Goal: Task Accomplishment & Management: Complete application form

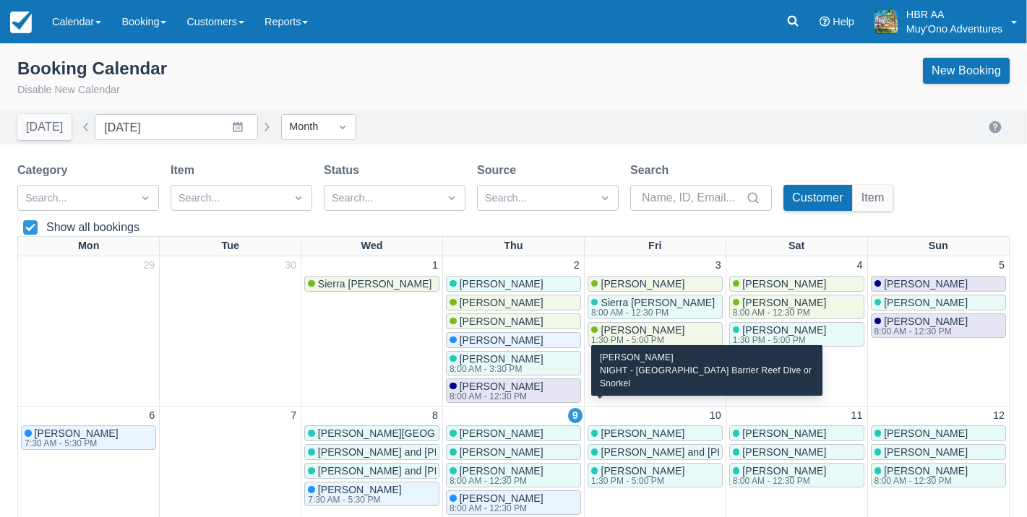
scroll to position [24, 0]
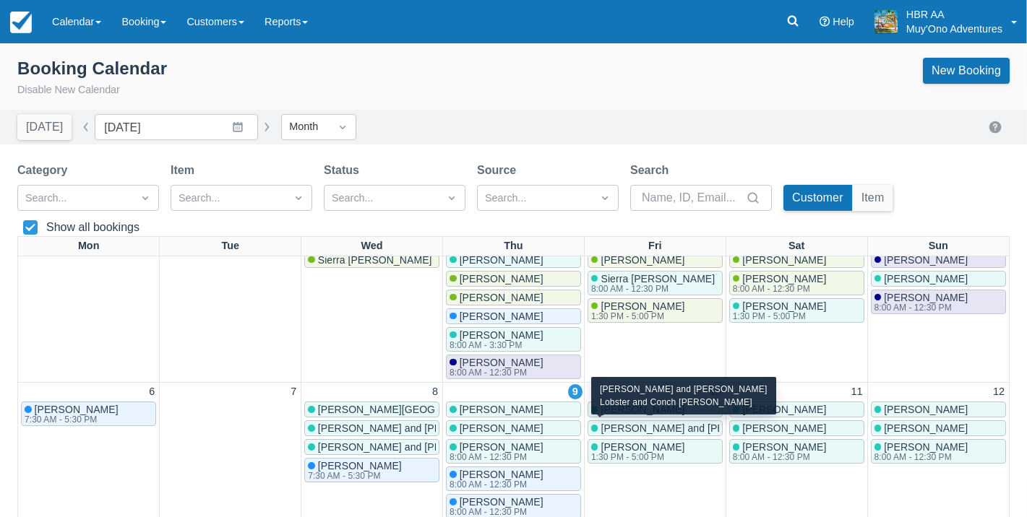
click at [634, 423] on span "Patrick and Cassandra Hansley" at bounding box center [695, 429] width 191 height 12
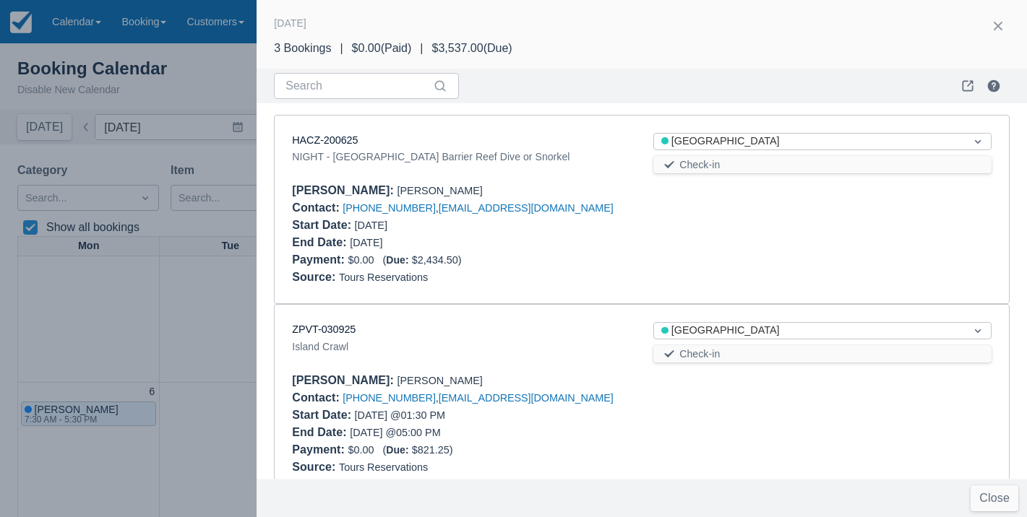
scroll to position [214, 0]
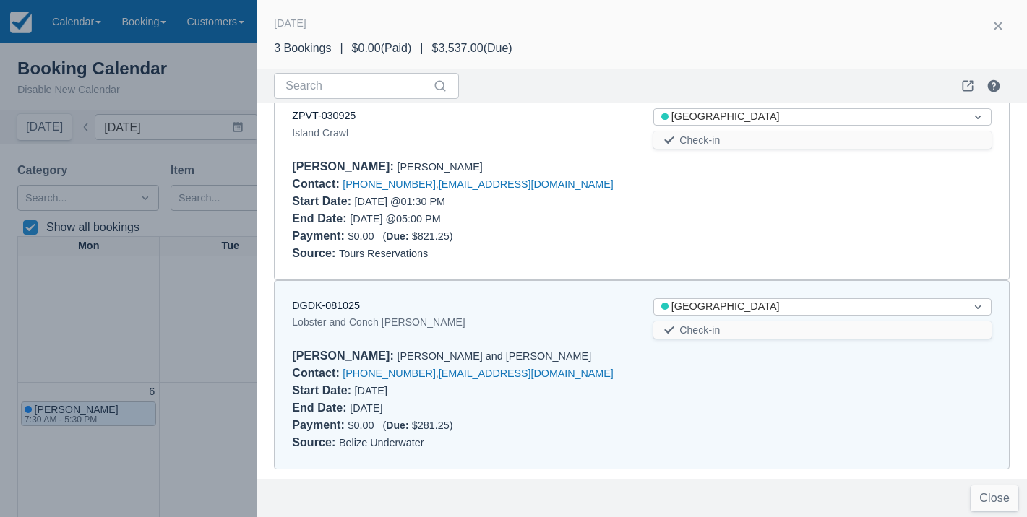
click at [219, 387] on div at bounding box center [513, 258] width 1027 height 517
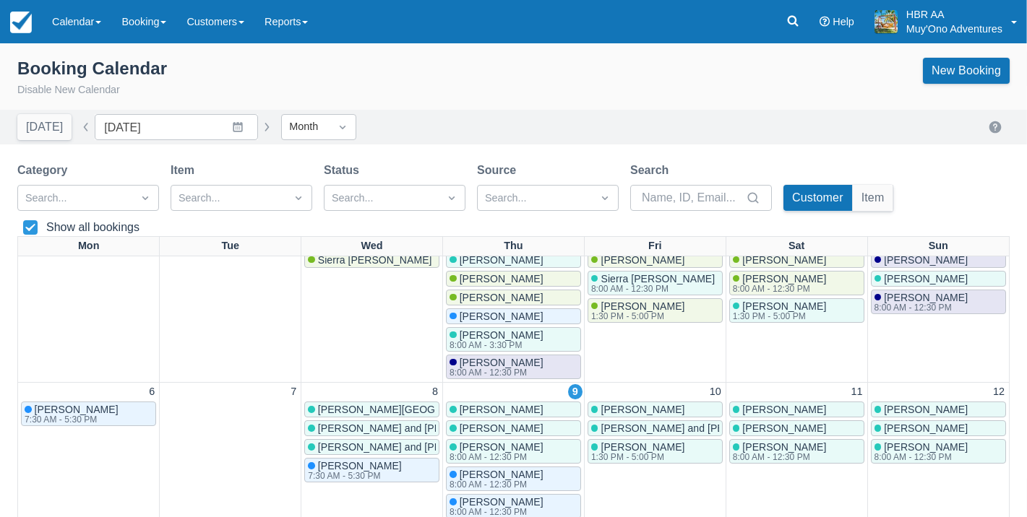
scroll to position [0, 0]
click at [507, 427] on span "Megan Balentine" at bounding box center [501, 429] width 84 height 12
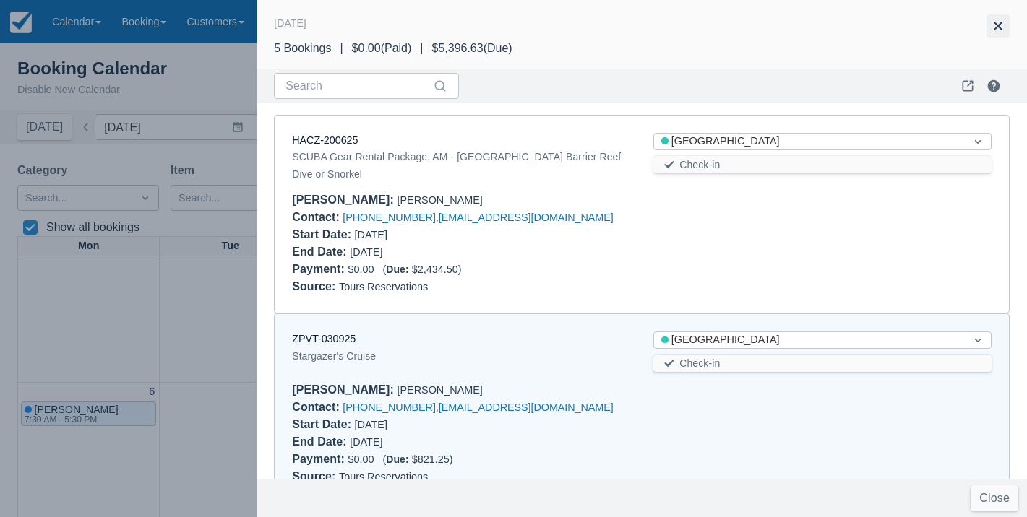
click at [1003, 29] on button "button" at bounding box center [997, 25] width 23 height 23
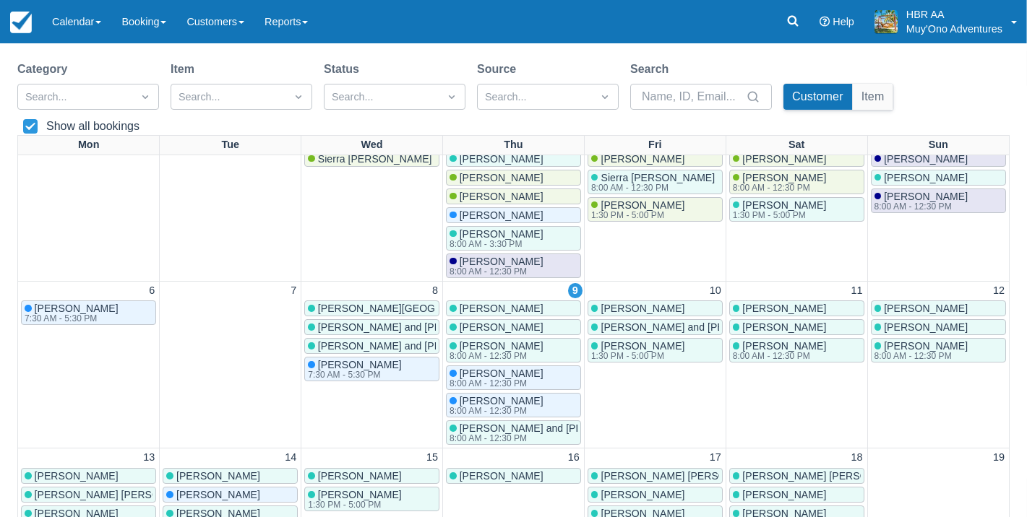
scroll to position [103, 0]
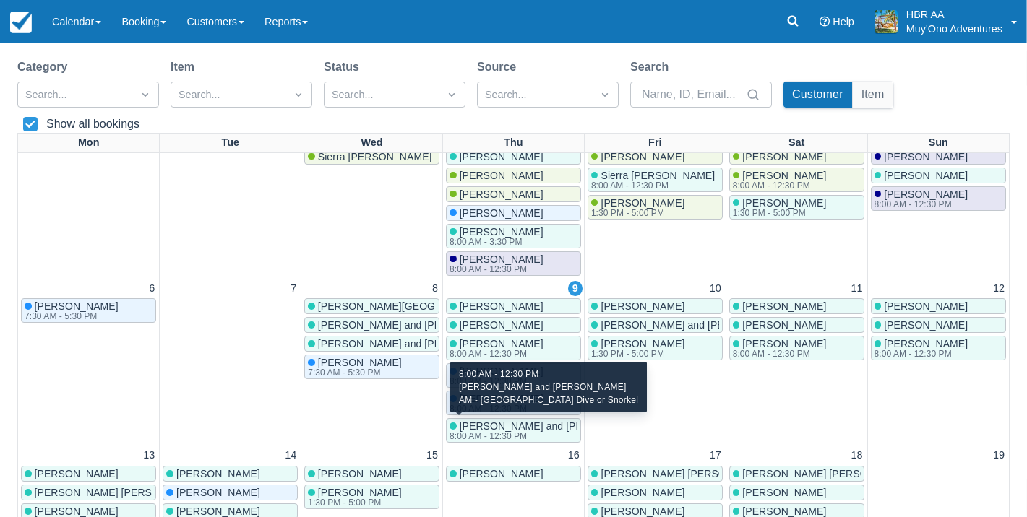
click at [530, 432] on div "8:00 AM - 12:30 PM" at bounding box center [547, 436] width 197 height 9
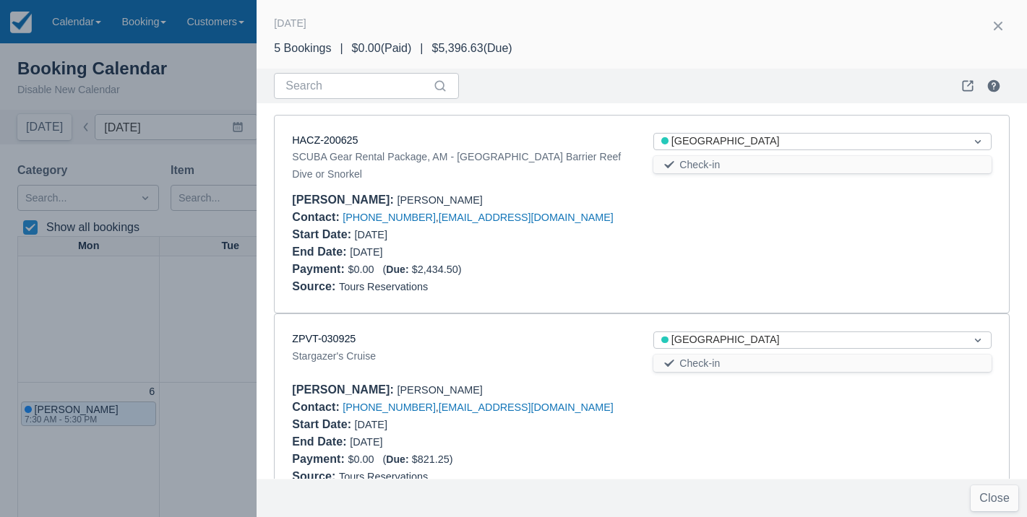
scroll to position [0, 0]
click at [995, 17] on button "button" at bounding box center [997, 25] width 23 height 23
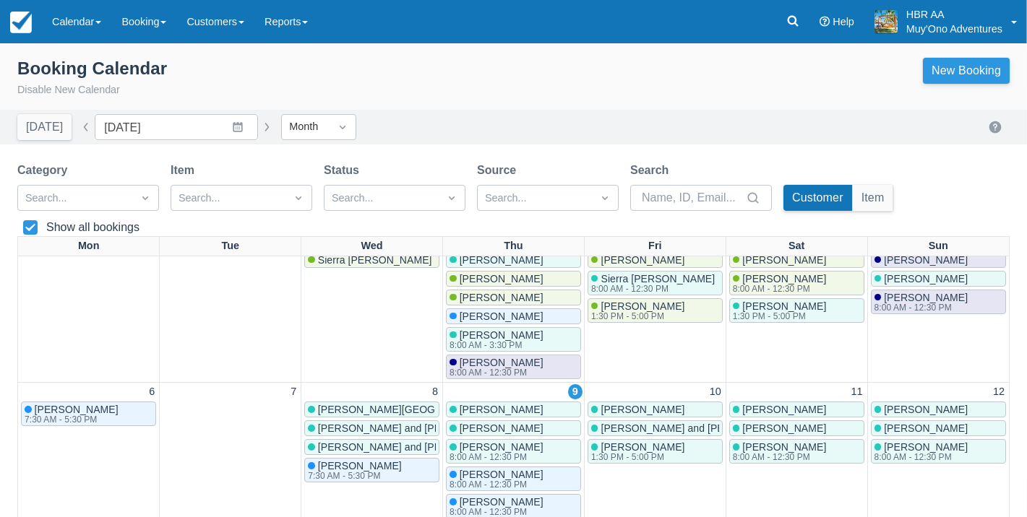
click at [972, 74] on link "New Booking" at bounding box center [966, 71] width 87 height 26
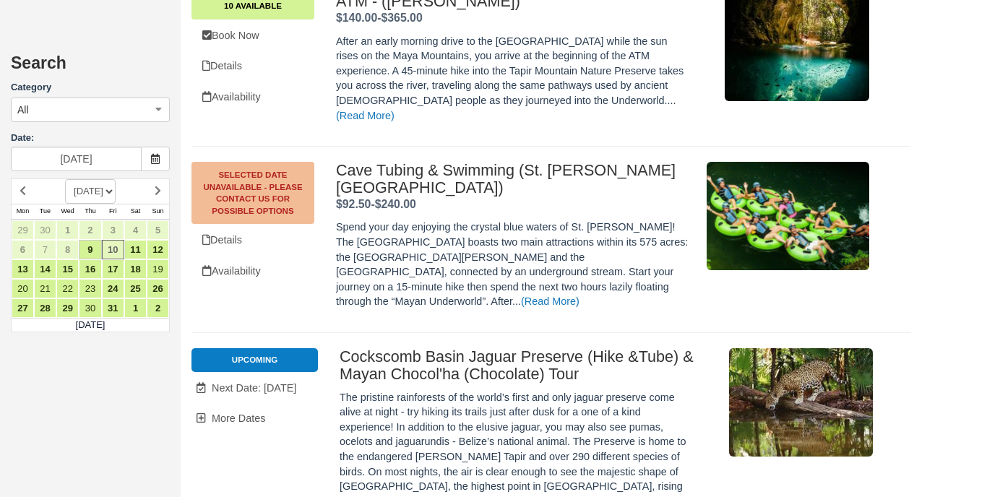
scroll to position [6109, 0]
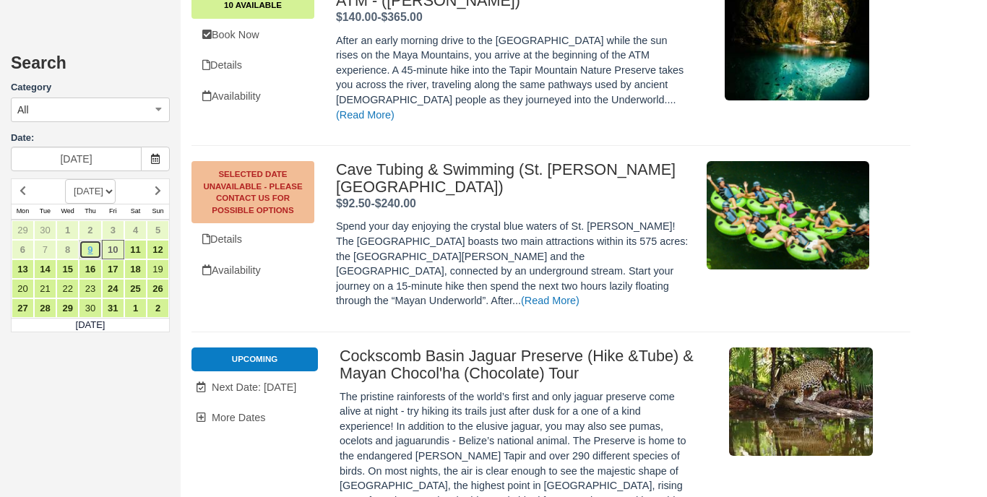
click at [92, 254] on link "9" at bounding box center [90, 250] width 22 height 20
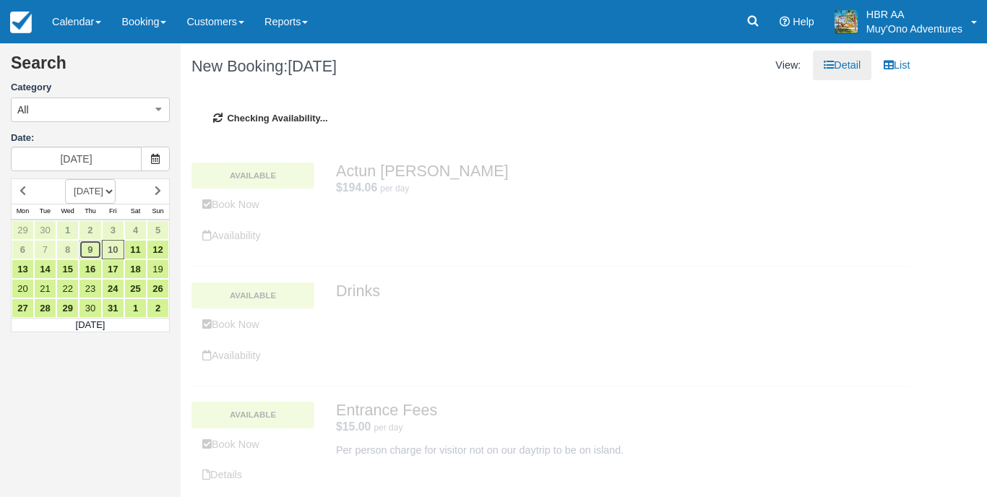
type input "10/09/25"
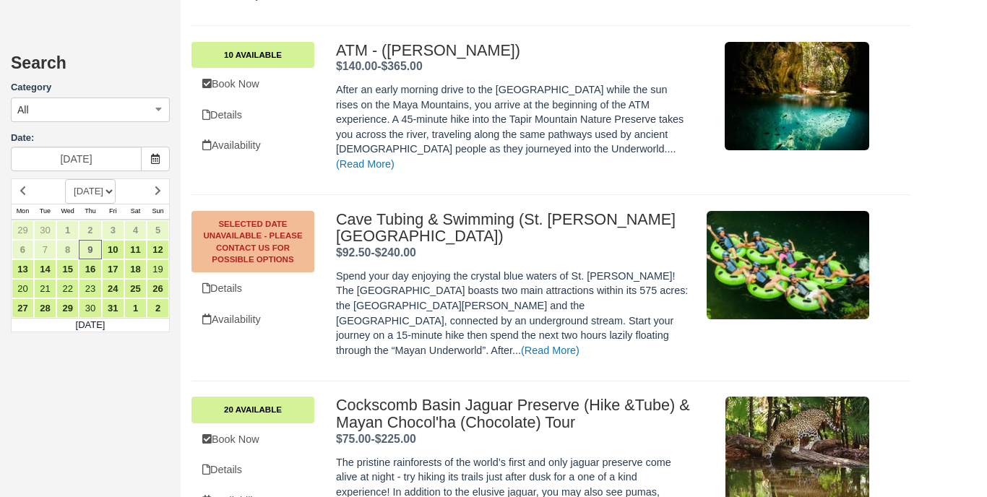
scroll to position [5676, 0]
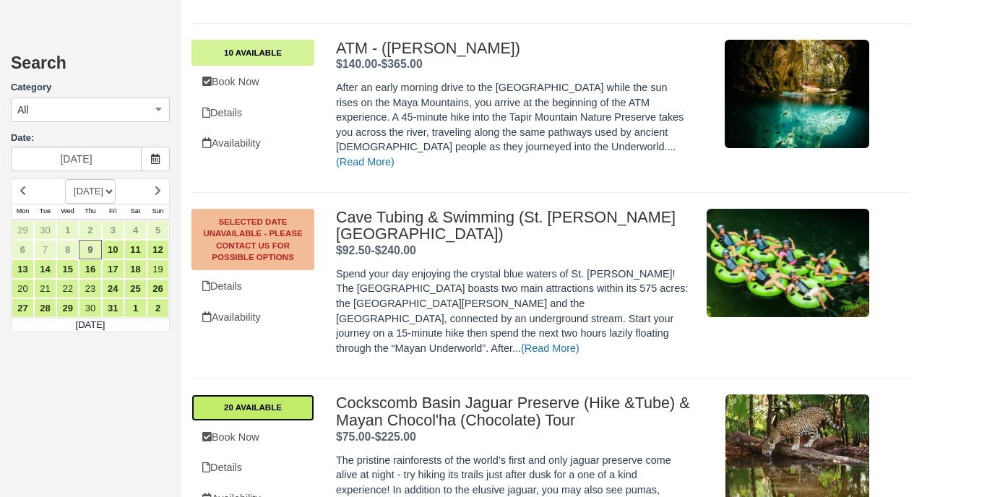
click at [295, 394] on link "20 Available" at bounding box center [252, 407] width 123 height 26
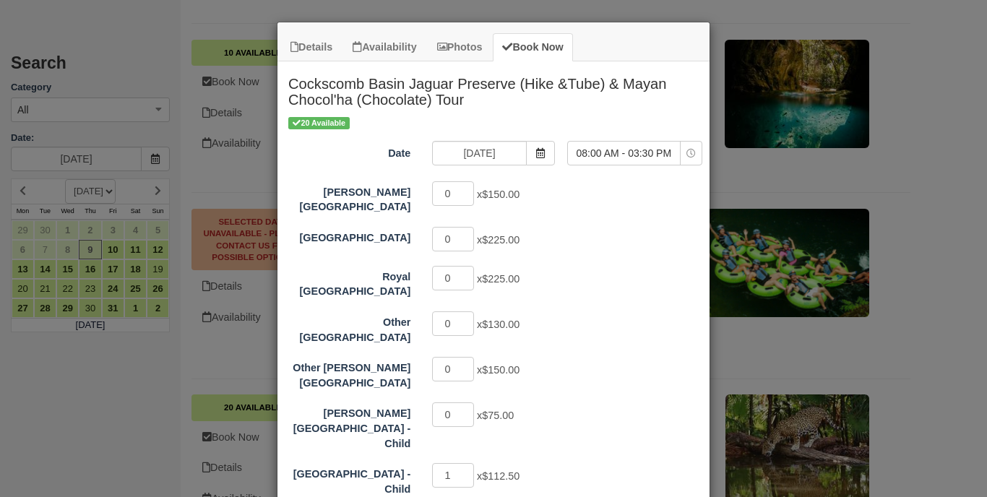
scroll to position [56, 0]
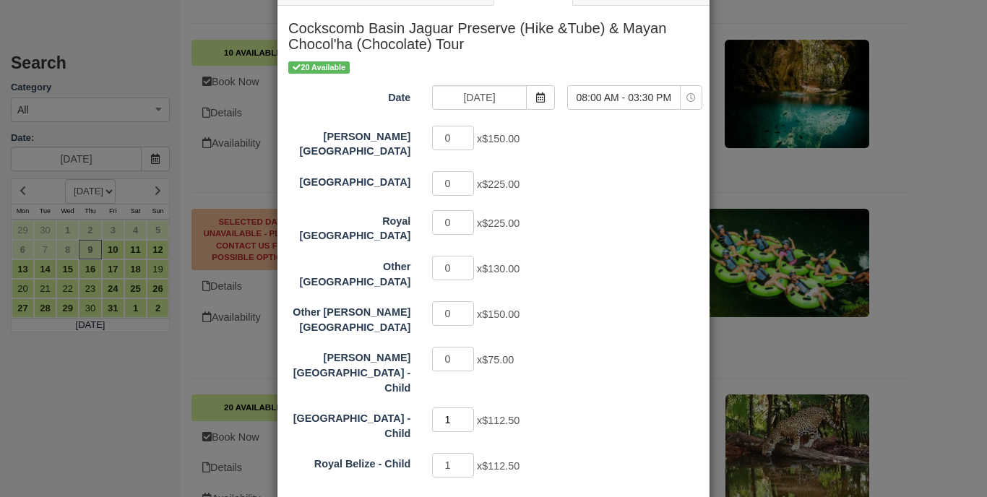
type input "0"
click at [470, 407] on input "0" at bounding box center [453, 419] width 42 height 25
type input "0"
click at [469, 453] on input "0" at bounding box center [453, 465] width 42 height 25
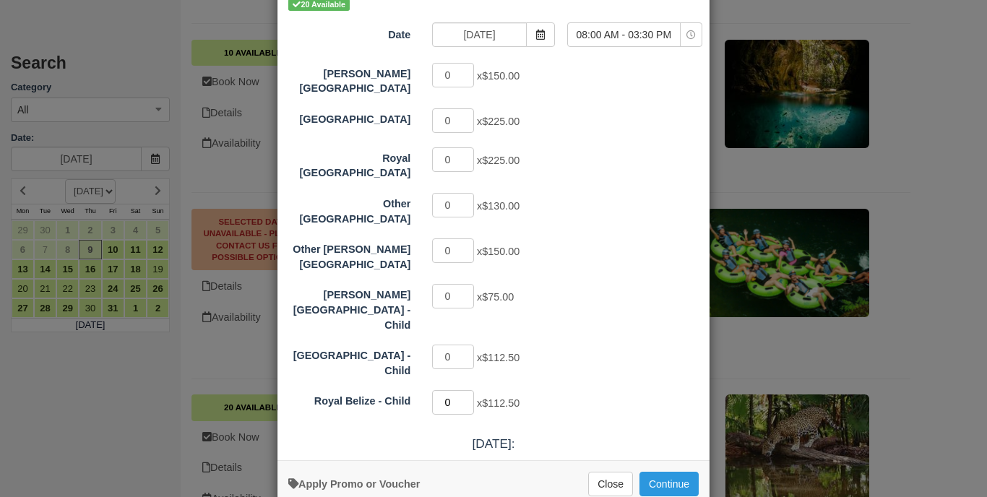
scroll to position [118, 0]
click at [621, 303] on div "Hopkins Bay Resort 0 x $150.00 Thatch Caye Resort 0 x $225.00 Royal Belize 0 x …" at bounding box center [493, 240] width 410 height 356
click at [468, 111] on input "1" at bounding box center [453, 121] width 42 height 25
type input "2"
click at [468, 111] on input "2" at bounding box center [453, 121] width 42 height 25
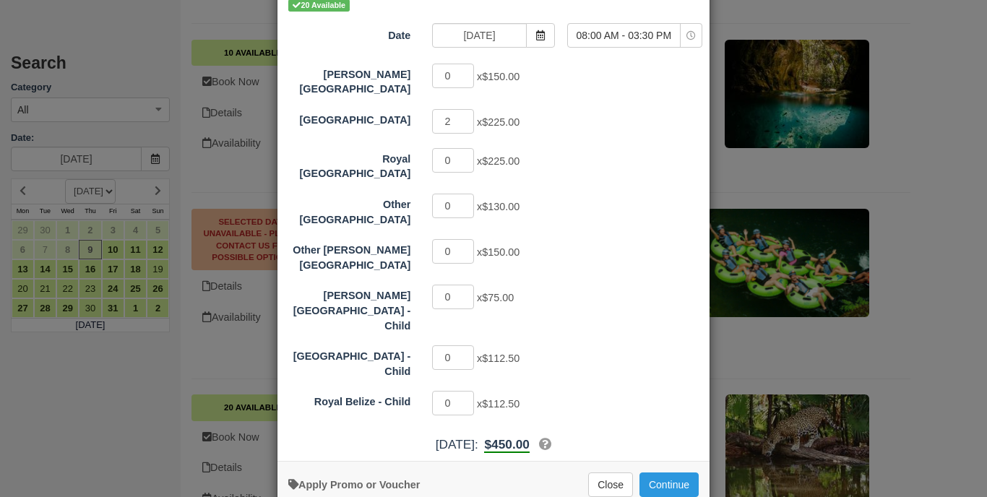
click at [624, 239] on div "0 x $150.00" at bounding box center [547, 253] width 252 height 28
click at [659, 472] on button "Continue" at bounding box center [668, 484] width 59 height 25
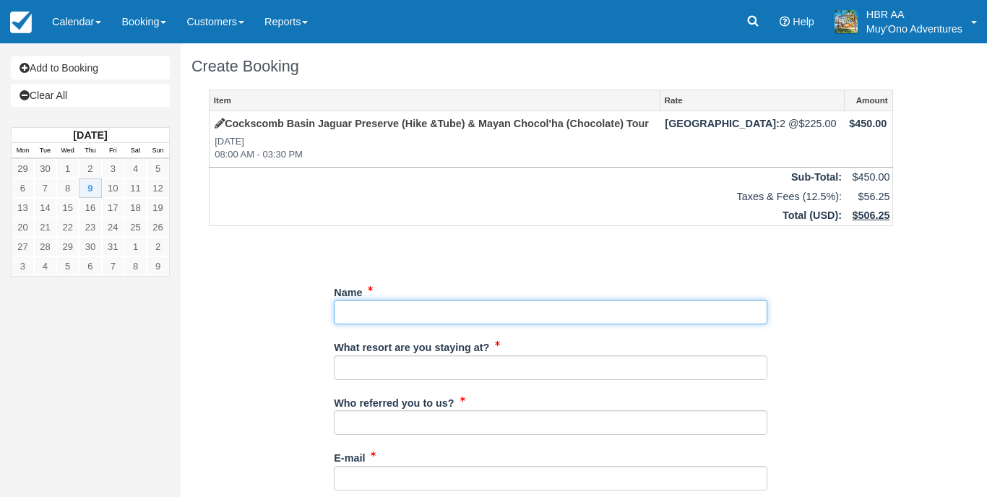
click at [509, 304] on input "Name" at bounding box center [550, 312] width 433 height 25
click at [414, 305] on input "Name" at bounding box center [550, 312] width 433 height 25
type input "[PERSON_NAME] & [PERSON_NAME]"
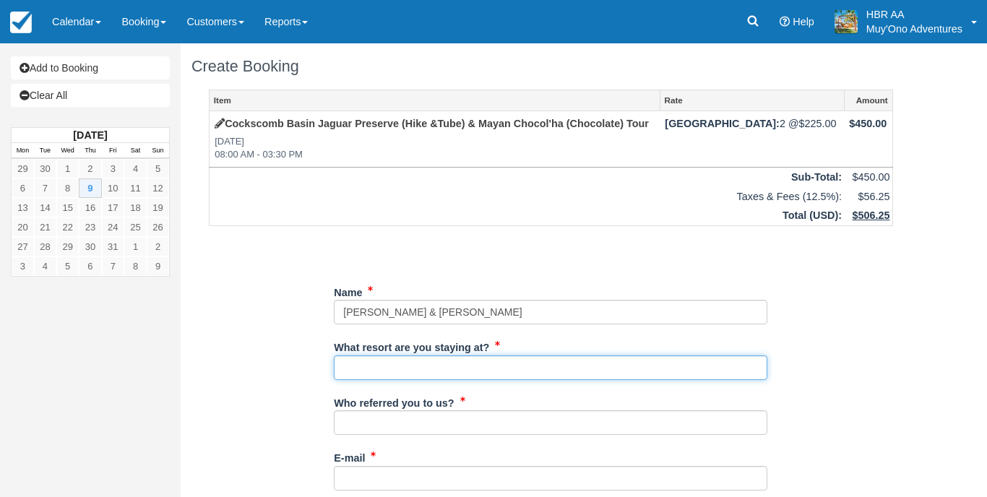
click at [423, 359] on input "What resort are you staying at?" at bounding box center [550, 367] width 433 height 25
type input "Thatch Caye"
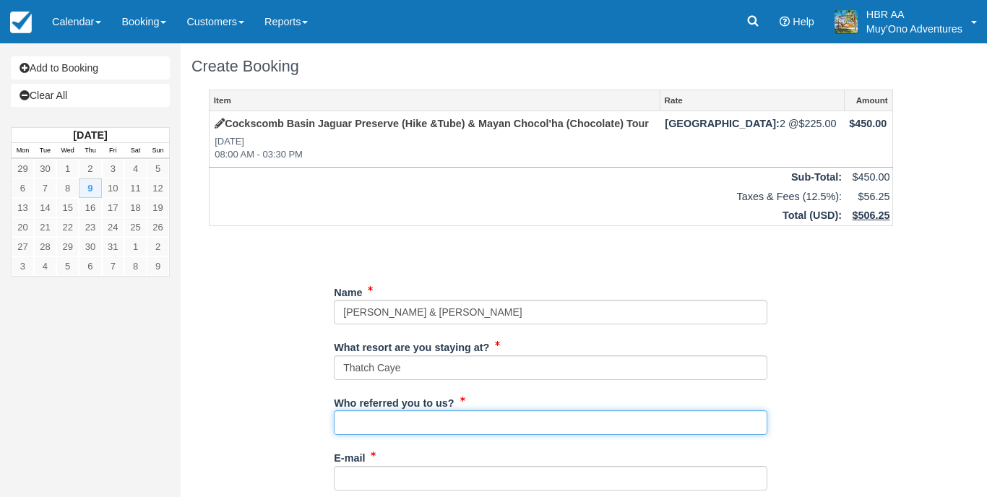
click at [424, 418] on input "Who referred you to us?" at bounding box center [550, 422] width 433 height 25
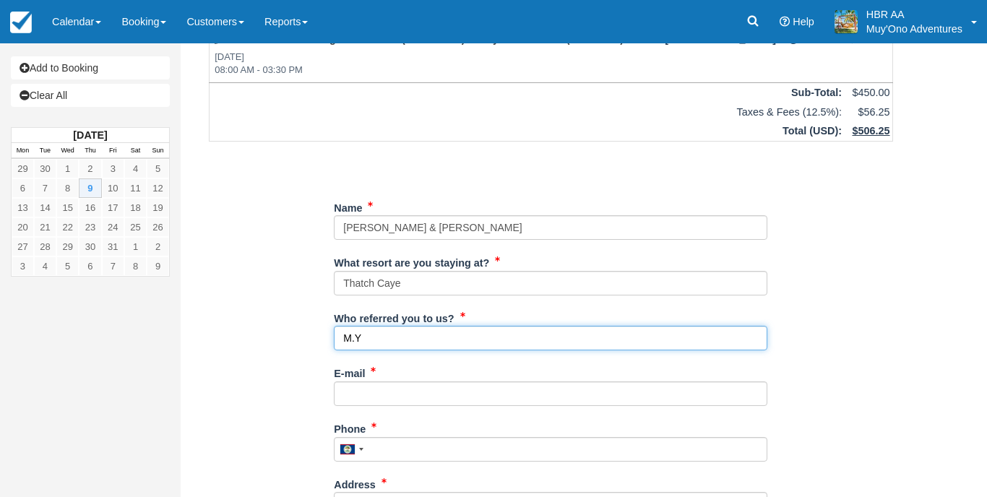
scroll to position [98, 0]
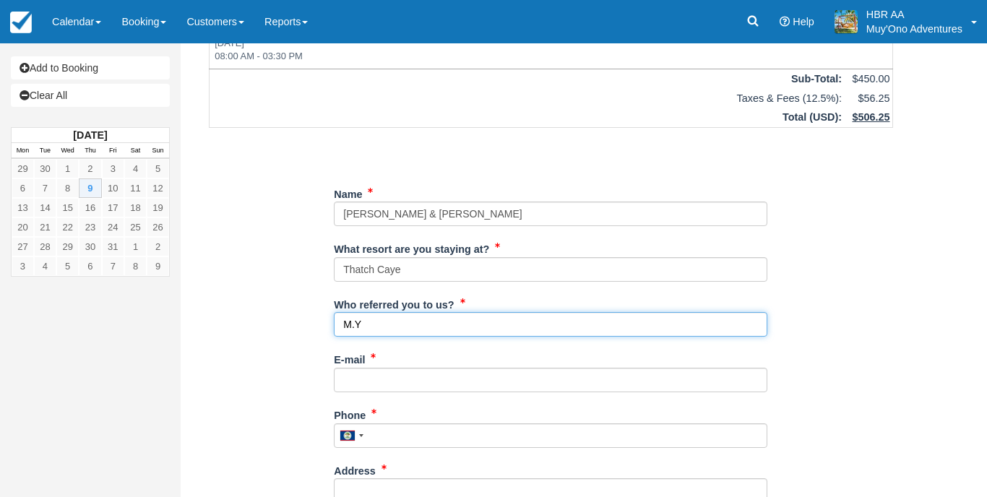
type input "M.Y"
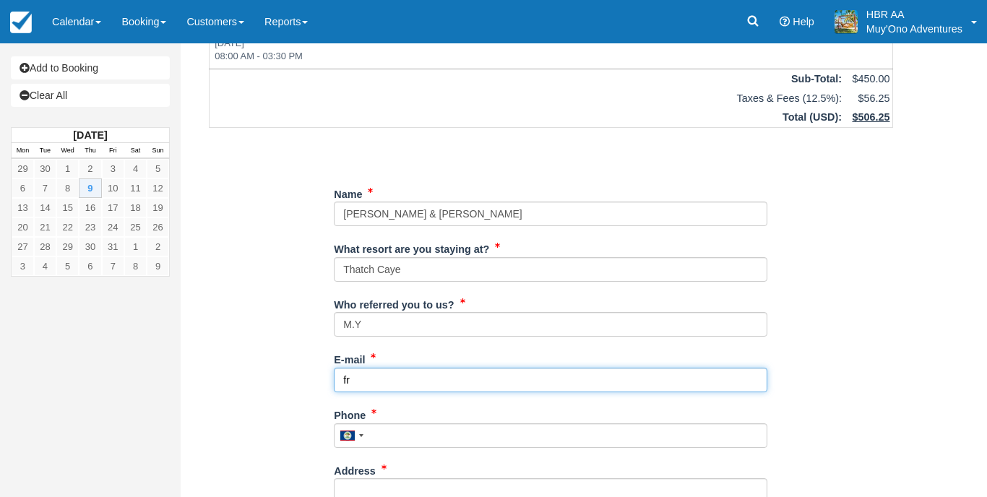
type input "f"
type input "[EMAIL_ADDRESS][DOMAIN_NAME]"
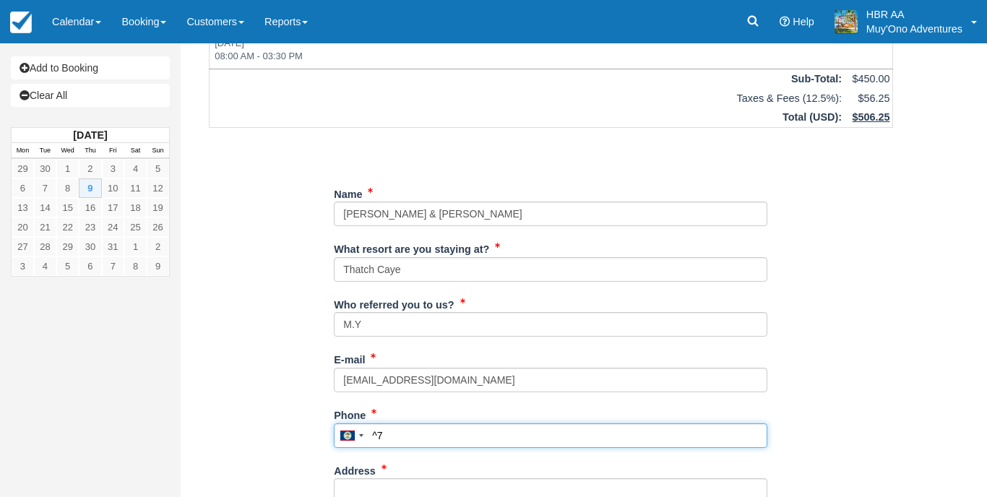
type input "^"
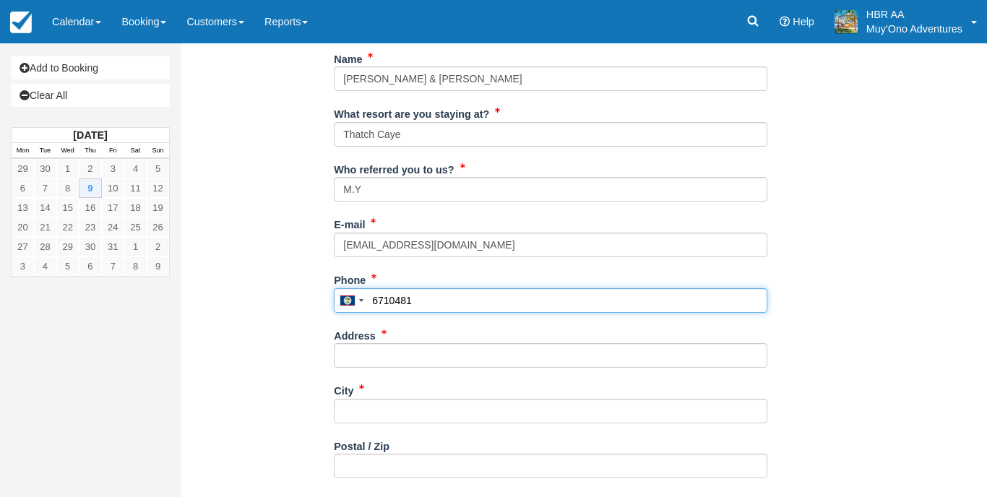
scroll to position [288, 0]
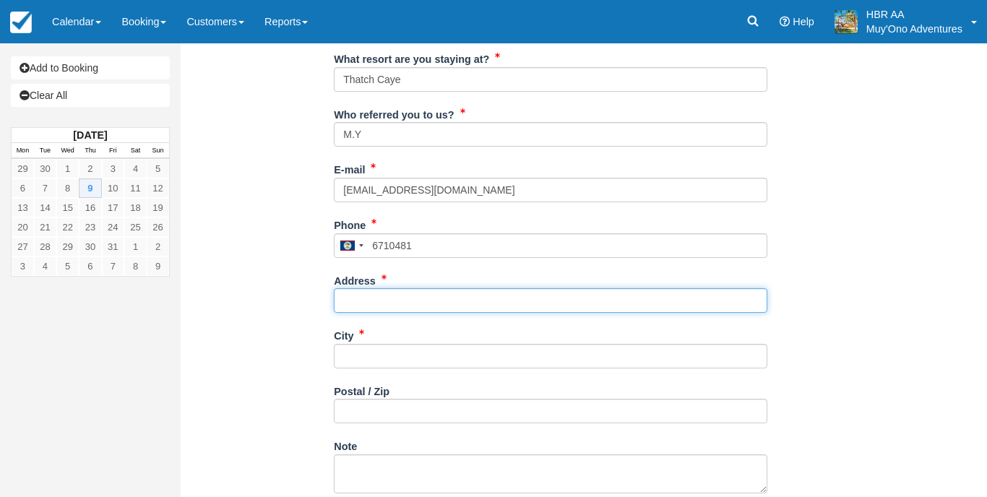
type input "671-0481"
type input "[PERSON_NAME]"
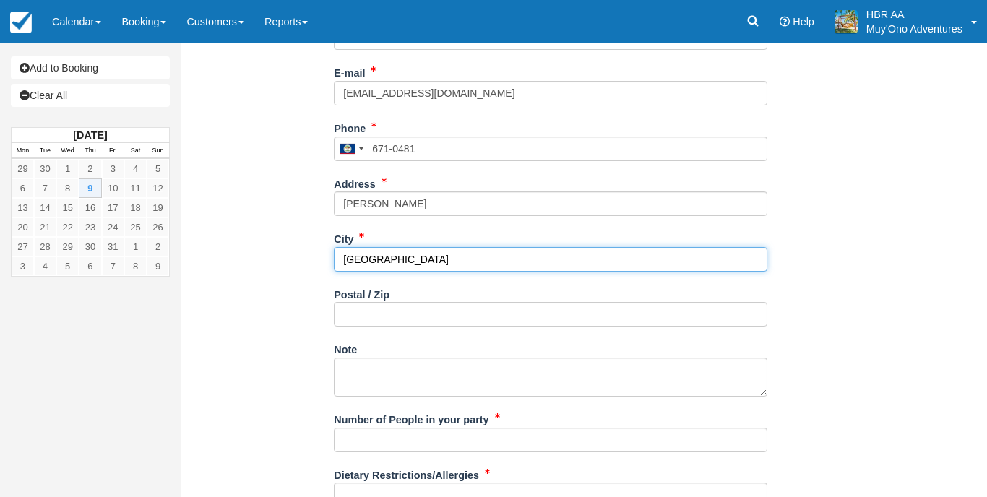
scroll to position [418, 0]
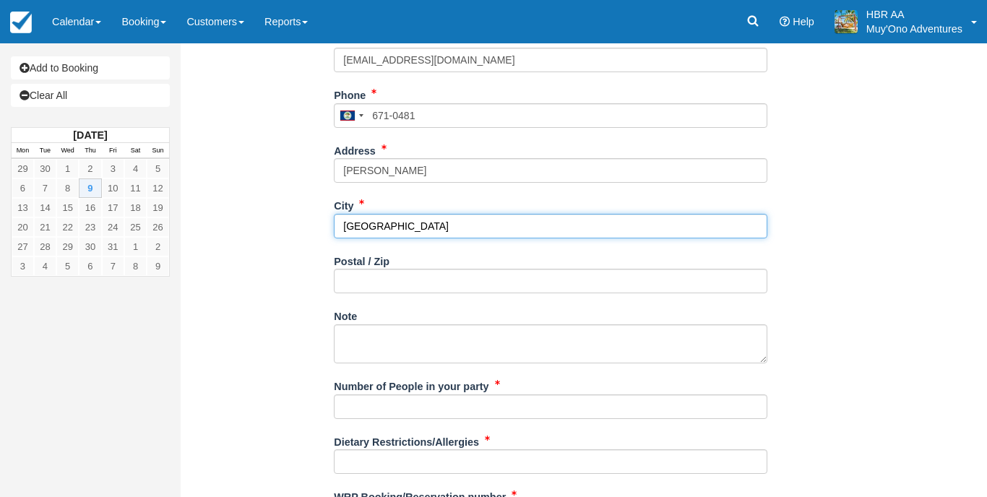
type input "[GEOGRAPHIC_DATA]"
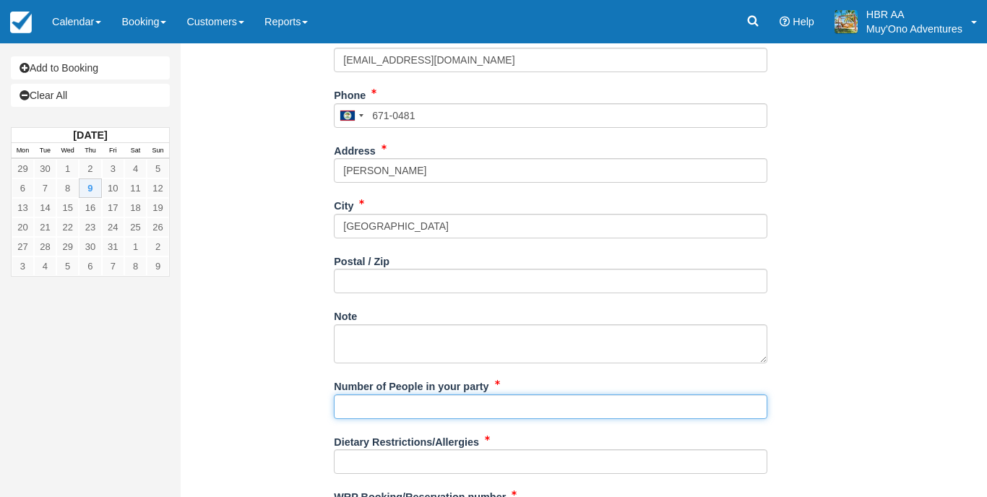
click at [467, 401] on input "Number of People in your party" at bounding box center [550, 406] width 433 height 25
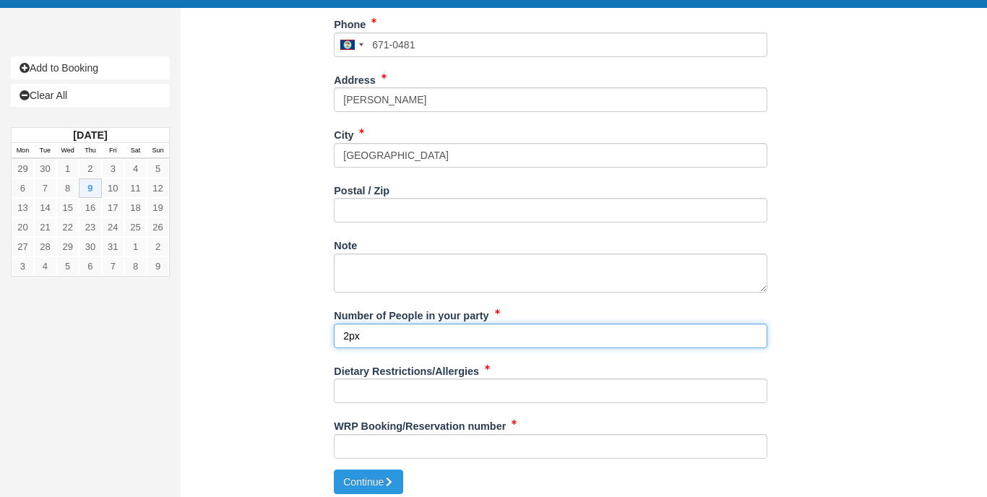
scroll to position [488, 0]
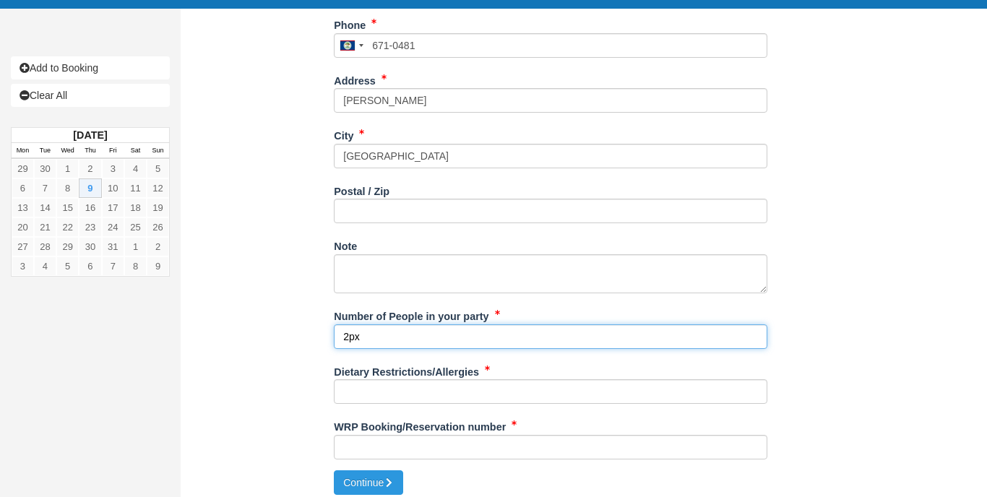
type input "2px"
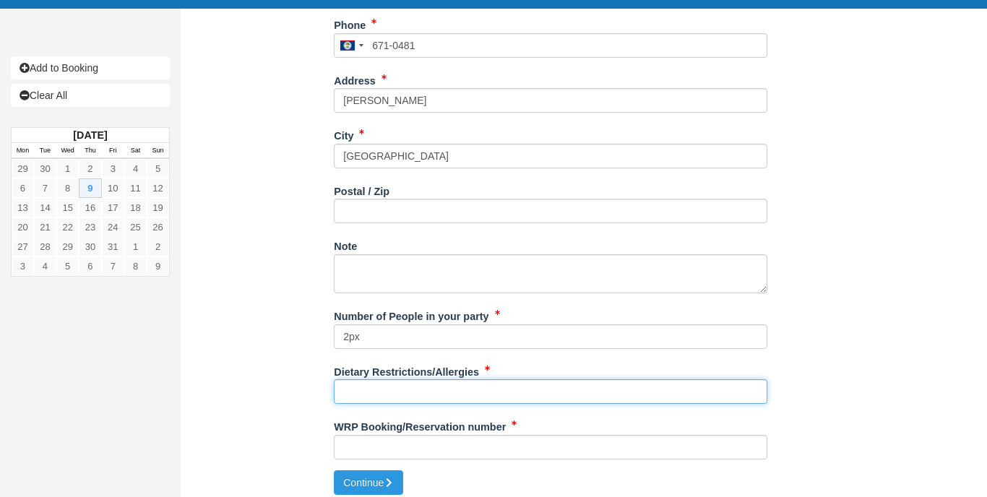
click at [471, 387] on input "Dietary Restrictions/Allergies" at bounding box center [550, 391] width 433 height 25
type input "N/A"
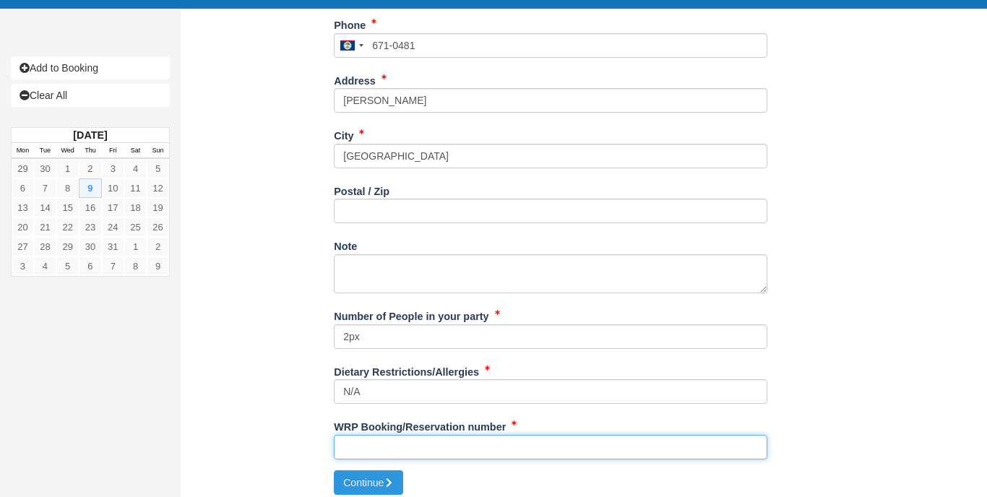
click at [442, 449] on input "WRP Booking/Reservation number" at bounding box center [550, 447] width 433 height 25
type input "BB25090118576203"
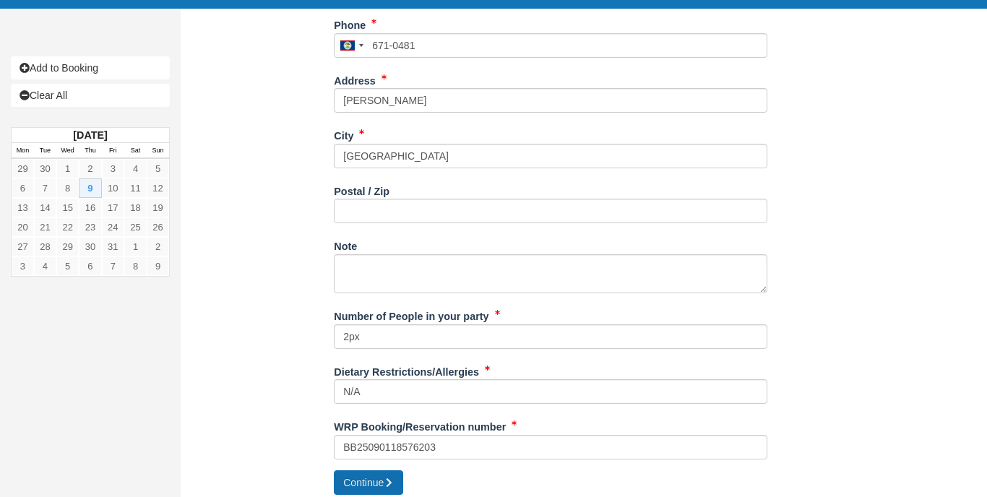
click at [389, 478] on icon "submit" at bounding box center [389, 483] width 10 height 10
type input "+5016710481"
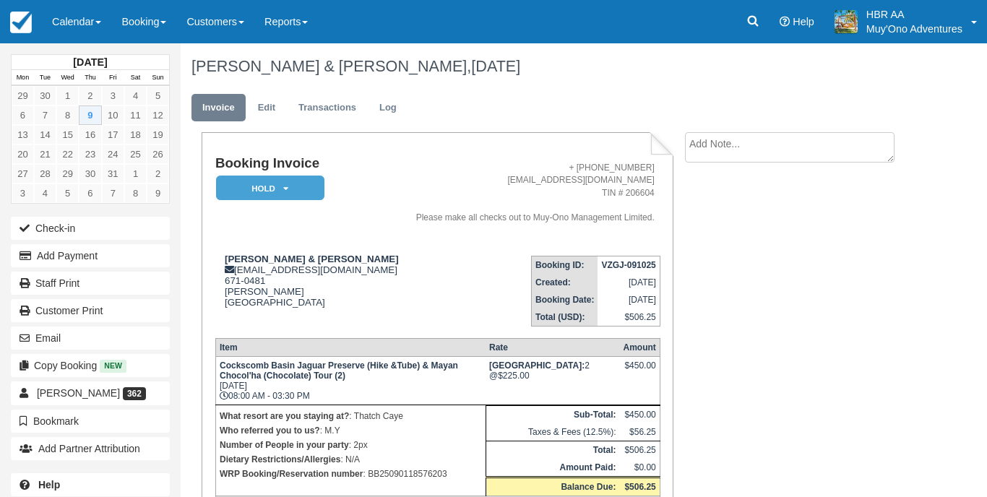
click at [291, 179] on em "HOLD" at bounding box center [270, 188] width 108 height 25
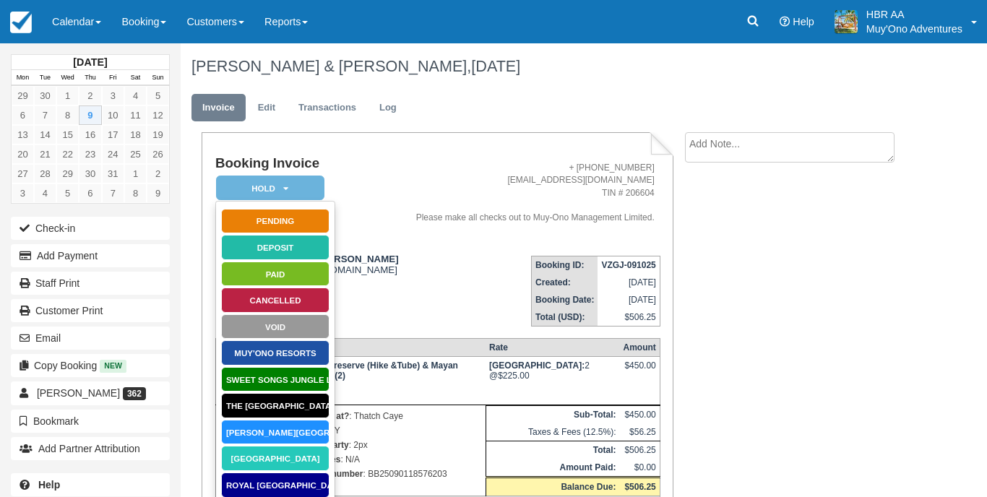
scroll to position [32, 0]
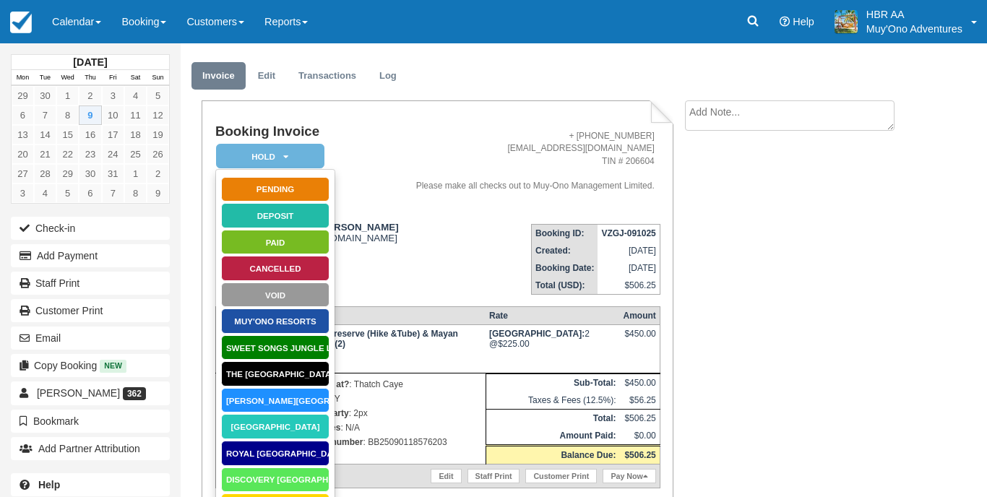
click at [282, 418] on link "[GEOGRAPHIC_DATA]" at bounding box center [275, 426] width 108 height 25
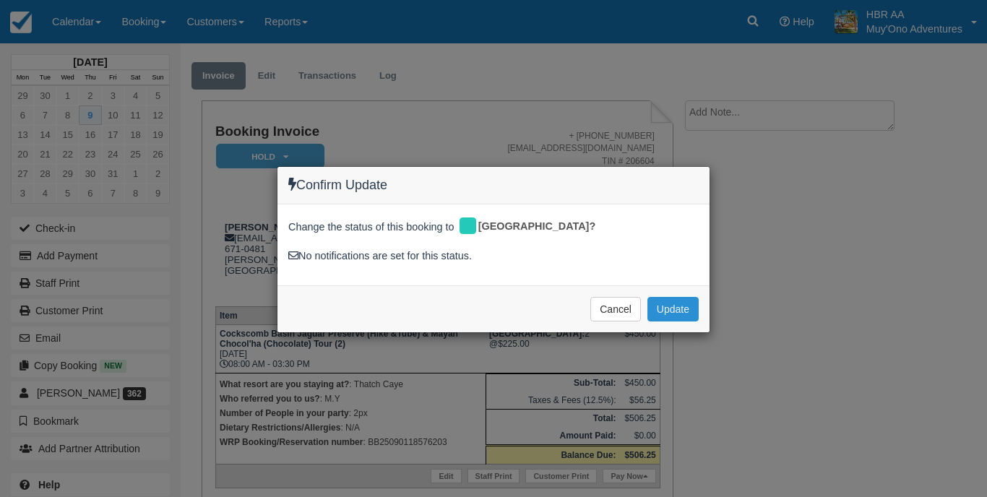
click at [659, 306] on button "Update" at bounding box center [672, 309] width 51 height 25
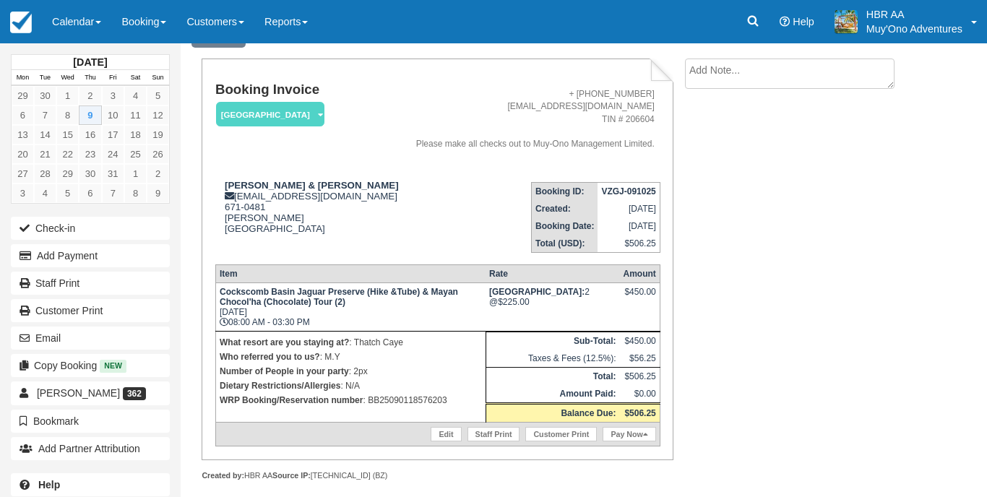
scroll to position [75, 0]
